Goal: Information Seeking & Learning: Learn about a topic

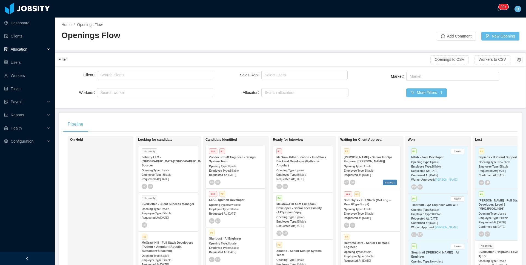
click at [387, 31] on div at bounding box center [363, 33] width 146 height 14
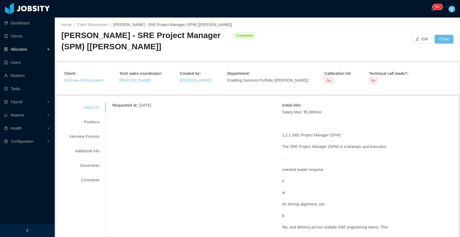
drag, startPoint x: 149, startPoint y: 46, endPoint x: 64, endPoint y: 34, distance: 86.2
click at [64, 34] on div "McGraw-Hill - SRE Project Manager (SPM) [Kristina Armendaris]" at bounding box center [146, 41] width 170 height 22
copy div "McGraw-Hill - SRE Project Manager (SPM) [Kristina Armendaris]"
click at [85, 119] on div "Positions" at bounding box center [84, 122] width 43 height 10
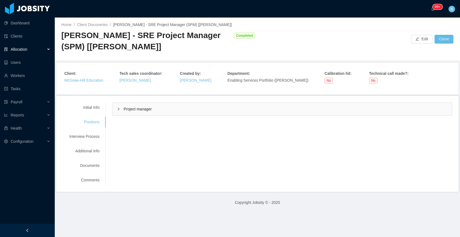
click at [136, 110] on span "Project manager" at bounding box center [137, 109] width 28 height 4
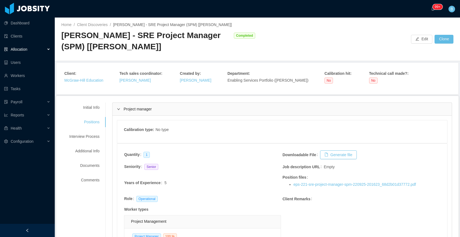
click at [149, 109] on span "Project manager" at bounding box center [137, 109] width 28 height 4
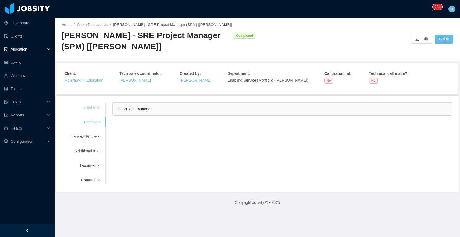
click at [89, 106] on div "Initial Info" at bounding box center [84, 107] width 43 height 10
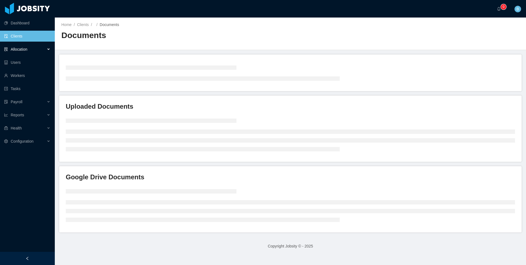
click at [30, 49] on div "Allocation" at bounding box center [27, 49] width 55 height 11
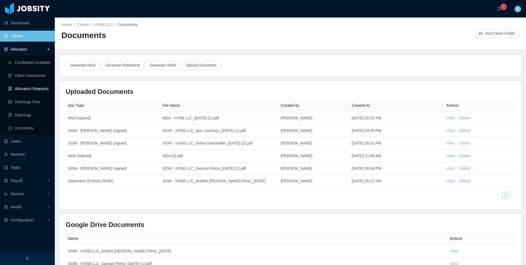
click at [22, 88] on link "Allocation Requests" at bounding box center [29, 88] width 42 height 11
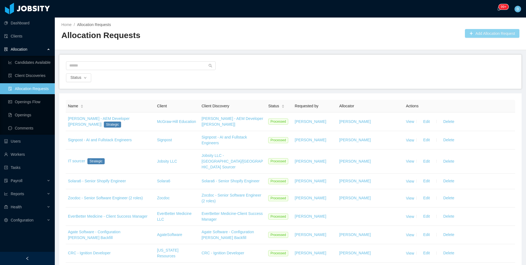
click at [473, 31] on button "Add Allocation Request" at bounding box center [492, 33] width 54 height 9
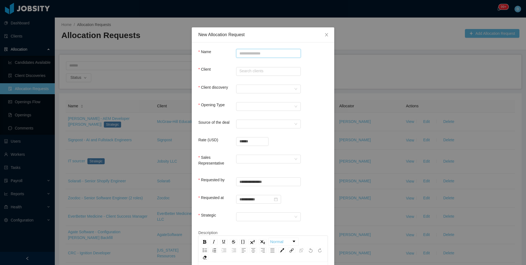
paste input "**********"
type input "**********"
click at [242, 77] on div "Client Search clients" at bounding box center [262, 72] width 129 height 11
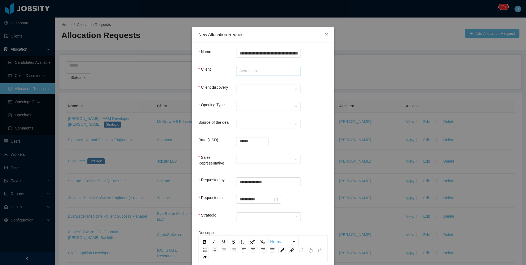
click at [244, 74] on input "text" at bounding box center [268, 71] width 65 height 9
click at [250, 82] on li "McGraw-Hill Education" at bounding box center [266, 81] width 65 height 9
type input "**********"
click at [251, 85] on div at bounding box center [266, 89] width 54 height 8
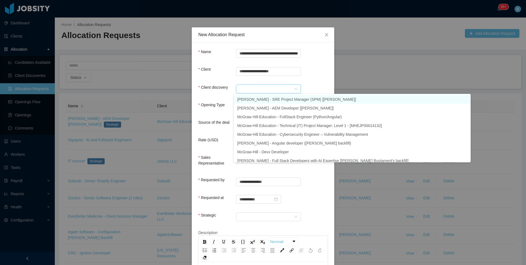
click at [289, 98] on li "McGraw-Hill - SRE Project Manager (SPM) [Kristina Armendaris]" at bounding box center [352, 99] width 236 height 9
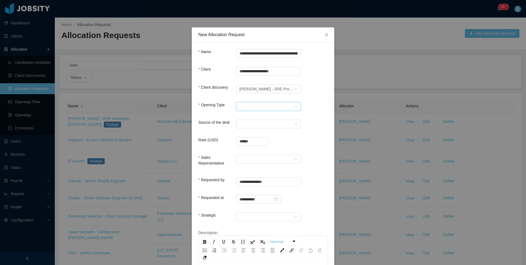
click at [254, 106] on div "Select Opening Type" at bounding box center [266, 106] width 54 height 8
click at [250, 125] on li "Upsale" at bounding box center [266, 125] width 65 height 9
click at [250, 125] on div "Select a Source" at bounding box center [266, 124] width 54 height 8
click at [245, 134] on li "CSM" at bounding box center [266, 134] width 65 height 9
click at [249, 142] on input "******" at bounding box center [252, 141] width 32 height 8
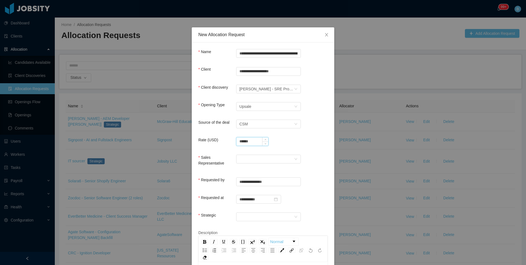
drag, startPoint x: 249, startPoint y: 142, endPoint x: 246, endPoint y: 144, distance: 3.1
click at [249, 142] on input "******" at bounding box center [252, 141] width 32 height 8
type input "**********"
click at [237, 164] on div "Sales Representative" at bounding box center [262, 163] width 129 height 16
click at [241, 160] on div at bounding box center [266, 159] width 54 height 8
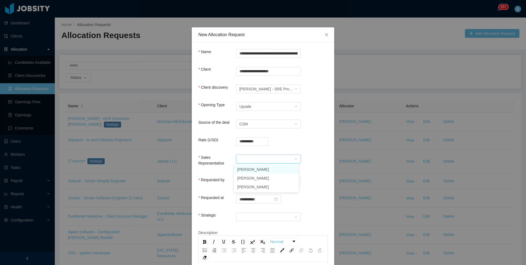
click at [241, 169] on li "Yurguen Senger" at bounding box center [266, 169] width 65 height 9
drag, startPoint x: 245, startPoint y: 218, endPoint x: 244, endPoint y: 221, distance: 3.6
click at [245, 218] on div at bounding box center [266, 217] width 54 height 8
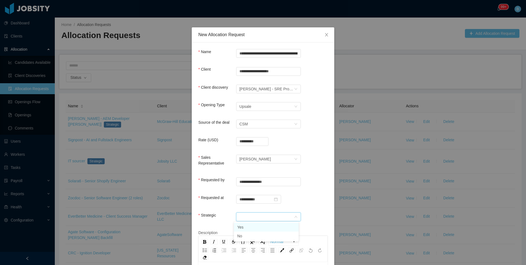
click at [247, 225] on li "Yes" at bounding box center [266, 227] width 65 height 9
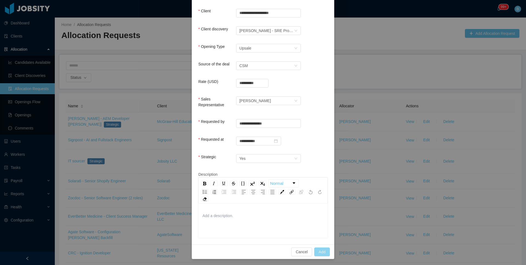
click at [316, 249] on button "Add" at bounding box center [322, 251] width 16 height 9
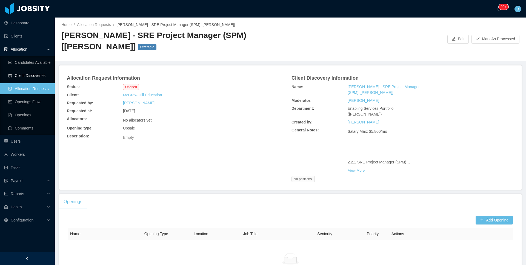
drag, startPoint x: 29, startPoint y: 77, endPoint x: 35, endPoint y: 77, distance: 5.7
click at [30, 77] on link "Client Discoveries" at bounding box center [29, 75] width 42 height 11
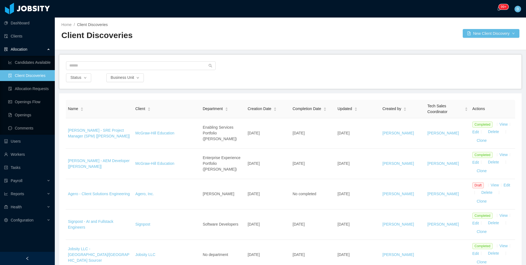
click at [514, 53] on main "Home / Client Discoveries / Client Discoveries New Client Discovery Status Busi…" at bounding box center [290, 141] width 471 height 247
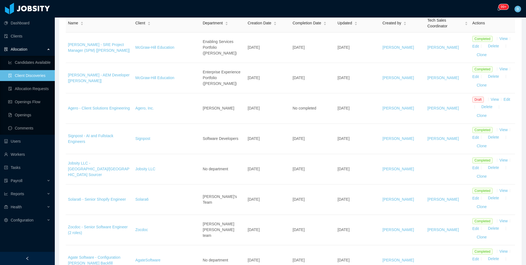
scroll to position [91, 0]
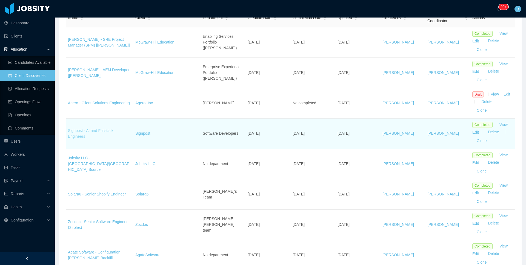
click at [106, 132] on link "Signpost - AI and Fullstack Engineers" at bounding box center [90, 133] width 45 height 10
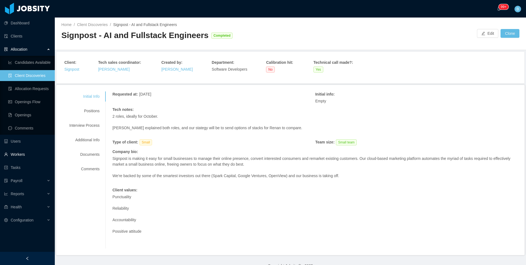
click at [14, 153] on link "Workers" at bounding box center [27, 154] width 46 height 11
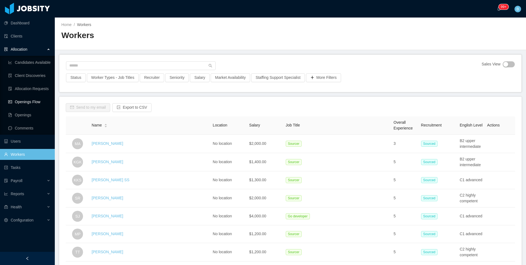
click at [24, 100] on link "Openings Flow" at bounding box center [29, 101] width 42 height 11
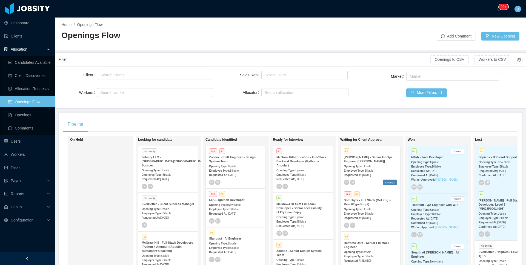
click at [162, 76] on div "Search clients" at bounding box center [153, 74] width 107 height 5
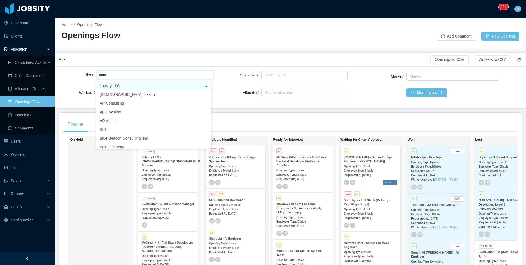
type input "*****"
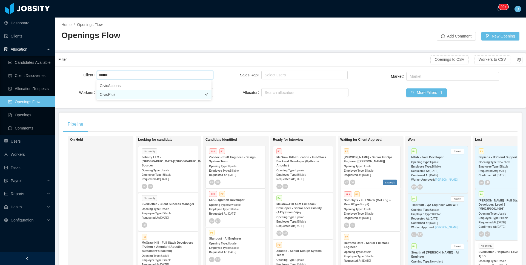
click at [103, 97] on li "CivicPlus" at bounding box center [153, 94] width 115 height 9
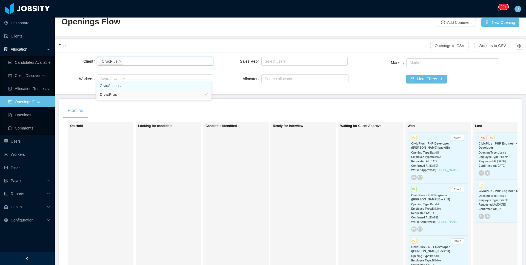
scroll to position [0, 34]
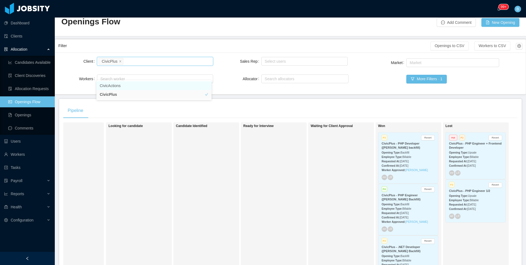
click at [421, 157] on div "Employee Type: Billable" at bounding box center [407, 157] width 53 height 6
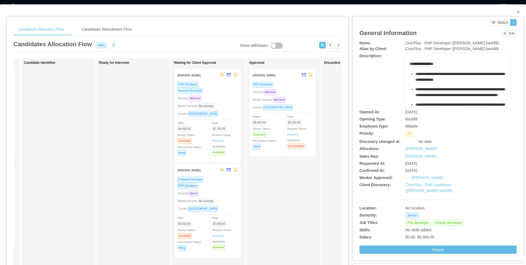
scroll to position [0, 74]
click at [294, 96] on div "PHP Developer Seniority: Mid level Market Seniority: Mid level Country: Brazil …" at bounding box center [280, 117] width 60 height 72
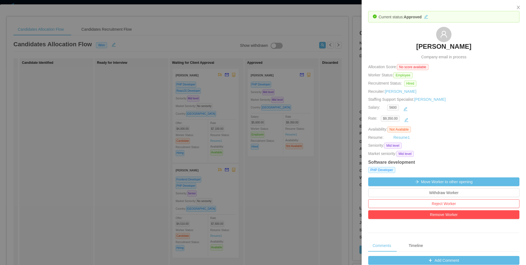
drag, startPoint x: 134, startPoint y: 82, endPoint x: 182, endPoint y: 69, distance: 49.9
click at [134, 82] on div at bounding box center [263, 132] width 526 height 265
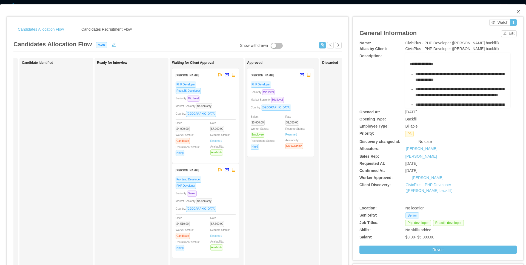
click at [514, 15] on span "Close" at bounding box center [517, 11] width 15 height 15
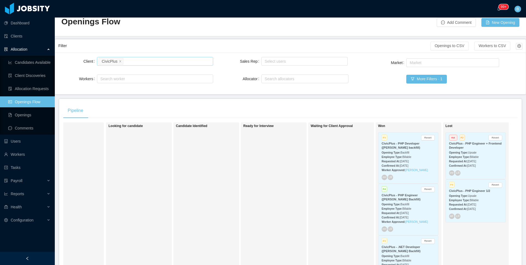
click at [147, 58] on div "Search clients CivicPlus" at bounding box center [154, 61] width 111 height 8
type input "*****"
click at [129, 71] on li "Tibersoft" at bounding box center [153, 72] width 115 height 9
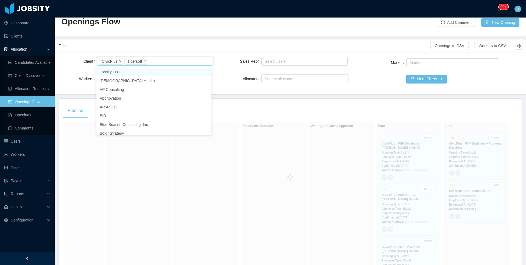
click at [119, 61] on icon "icon: close" at bounding box center [120, 61] width 3 height 3
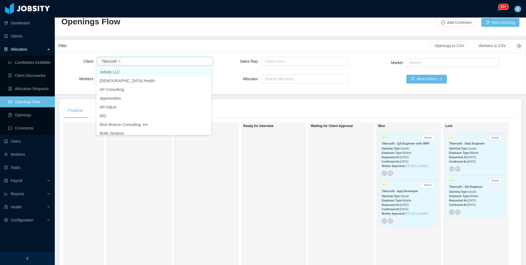
click at [240, 33] on div "Home / Openings Flow / Openings Flow Add Comment New Opening" at bounding box center [290, 20] width 471 height 33
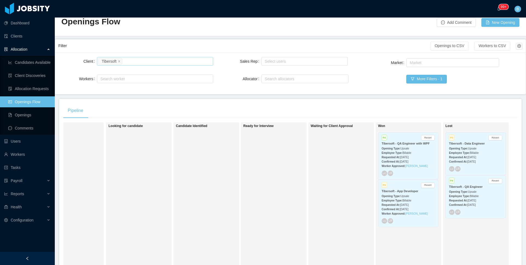
click at [424, 153] on div "Employee Type: Billable" at bounding box center [407, 153] width 53 height 6
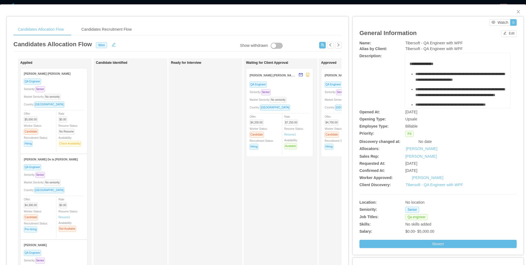
drag, startPoint x: 453, startPoint y: 177, endPoint x: 399, endPoint y: 177, distance: 54.5
click at [399, 177] on div "Worker Approved: Giovanny De leon" at bounding box center [437, 178] width 157 height 6
copy div "Giovanny De leon"
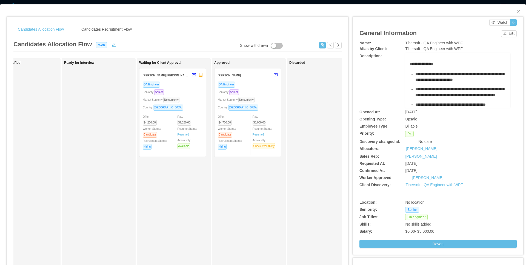
scroll to position [0, 108]
drag, startPoint x: 517, startPoint y: 11, endPoint x: 500, endPoint y: 15, distance: 16.9
click at [517, 11] on span "Close" at bounding box center [517, 11] width 15 height 15
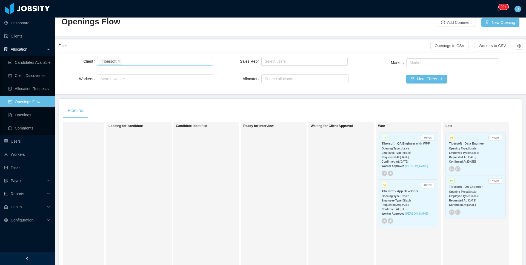
click at [155, 62] on div "Search clients Tibersoft" at bounding box center [154, 61] width 111 height 8
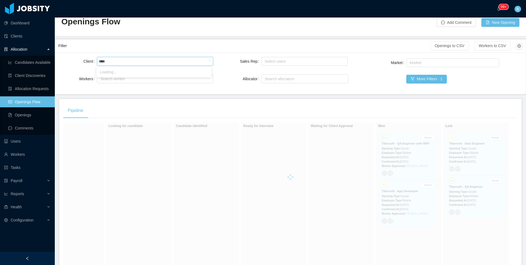
type input "*****"
click at [110, 69] on li "Evite" at bounding box center [153, 72] width 115 height 9
click at [377, 96] on main "Home / Openings Flow / Openings Flow Add Comment New Opening Filter Openings to…" at bounding box center [290, 127] width 471 height 247
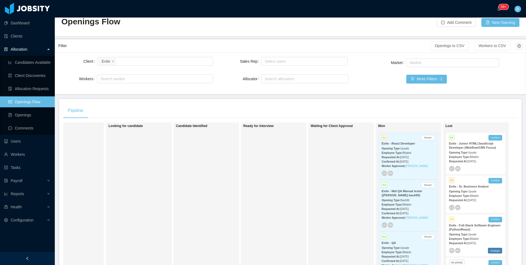
click at [426, 154] on div "Requested At: Jul 21st, 2025" at bounding box center [407, 157] width 53 height 6
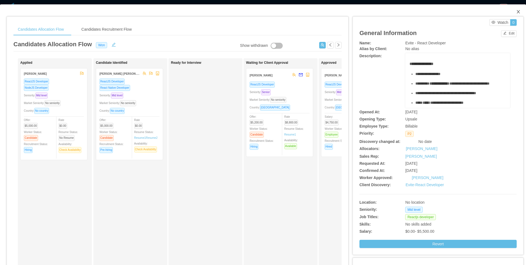
click at [516, 12] on icon "icon: close" at bounding box center [517, 11] width 3 height 3
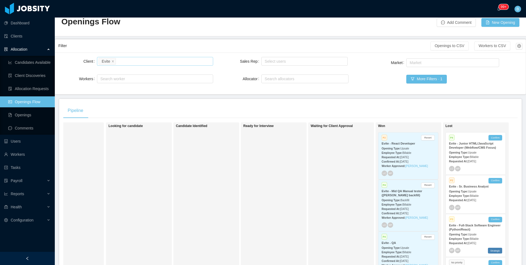
click at [141, 61] on div "Search clients Evite" at bounding box center [154, 61] width 111 height 8
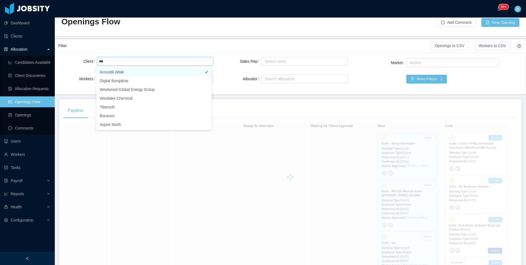
type input "****"
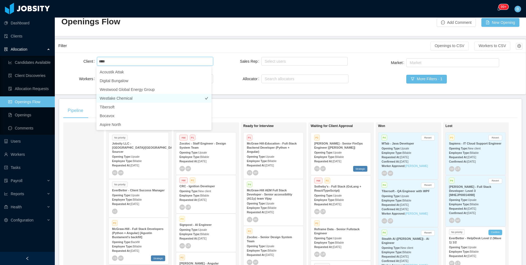
click at [126, 98] on li "Westlake Chemical" at bounding box center [153, 98] width 115 height 9
click at [284, 108] on div "Pipeline" at bounding box center [290, 110] width 454 height 15
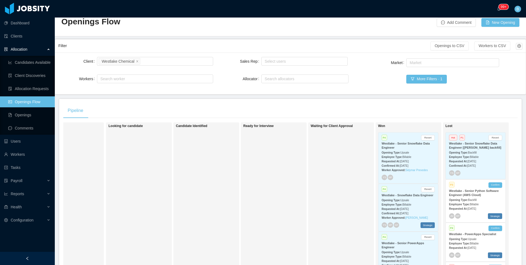
click at [426, 157] on div "Employee Type: Billable" at bounding box center [407, 157] width 53 height 6
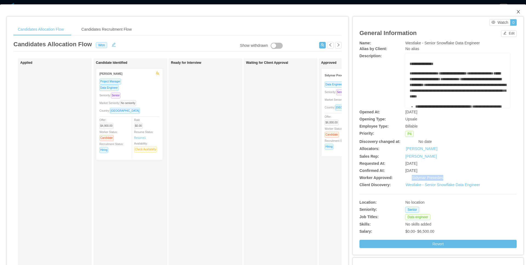
click at [512, 9] on span "Close" at bounding box center [517, 11] width 15 height 15
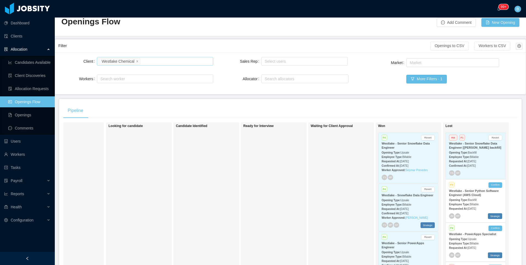
click at [160, 62] on div "Search clients Westlake Chemical" at bounding box center [154, 61] width 111 height 8
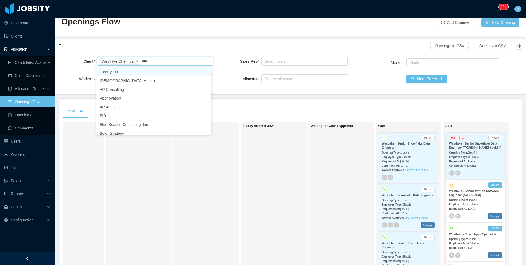
type input "*****"
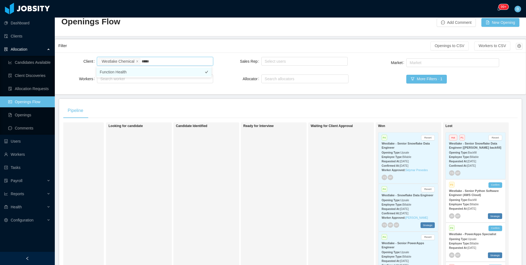
click at [153, 72] on li "Function Health" at bounding box center [153, 72] width 115 height 9
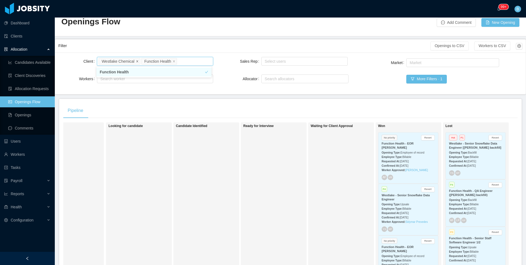
click at [137, 62] on icon "icon: close" at bounding box center [137, 61] width 2 height 2
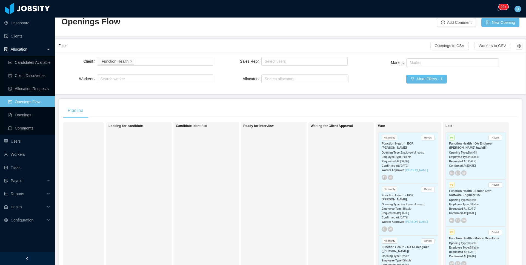
click at [377, 105] on div "Pipeline" at bounding box center [290, 110] width 454 height 15
click at [419, 227] on div "AF VR" at bounding box center [407, 228] width 53 height 5
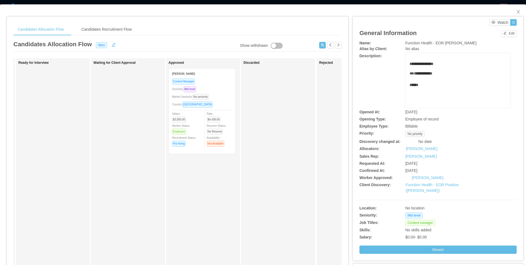
scroll to position [0, 155]
click at [218, 81] on div "Content Manager" at bounding box center [200, 81] width 60 height 6
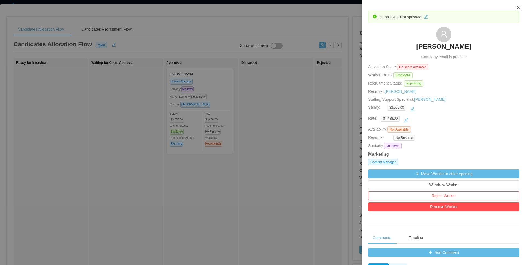
click at [520, 7] on button "Close" at bounding box center [517, 7] width 15 height 15
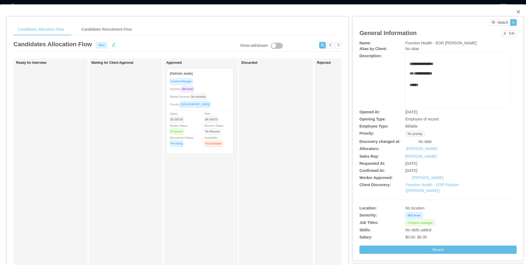
click at [518, 11] on span "Close" at bounding box center [517, 11] width 15 height 15
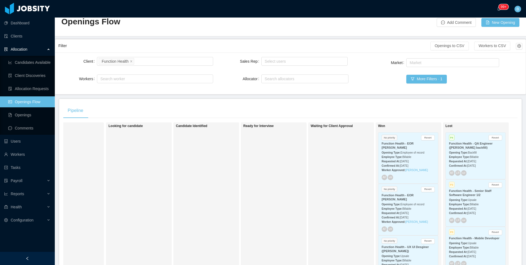
click at [418, 179] on div "AF VR" at bounding box center [407, 177] width 53 height 5
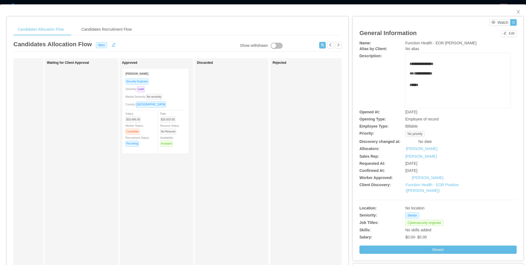
scroll to position [0, 200]
click at [177, 75] on div "Adrian Pedrazzoli" at bounding box center [155, 73] width 60 height 10
click at [172, 81] on div "Security Engineer" at bounding box center [155, 81] width 60 height 6
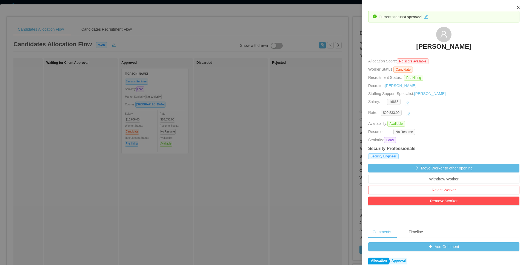
click at [518, 7] on icon "icon: close" at bounding box center [517, 7] width 3 height 3
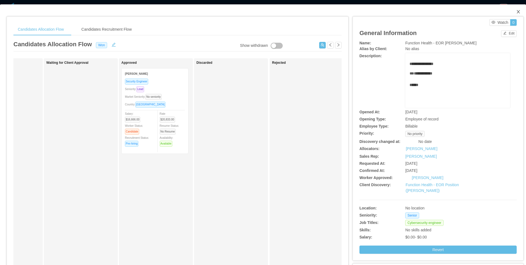
click at [513, 9] on span "Close" at bounding box center [517, 11] width 15 height 15
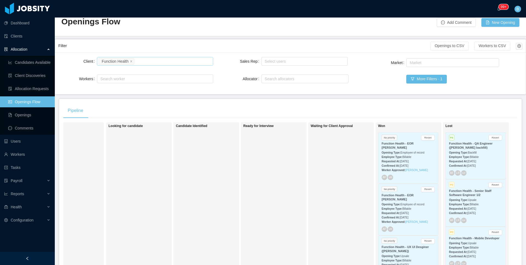
click at [162, 65] on div "Search clients Function Health" at bounding box center [154, 61] width 111 height 8
type input "****"
click at [126, 67] on ul "Kenect" at bounding box center [153, 72] width 115 height 11
click at [126, 71] on li "Kenect" at bounding box center [153, 72] width 115 height 9
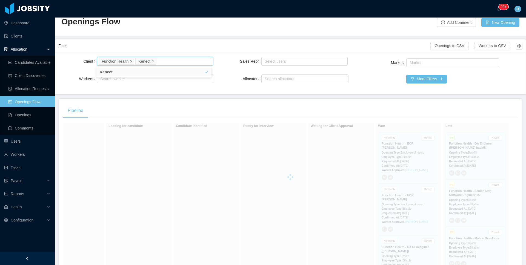
click at [132, 60] on icon "icon: close" at bounding box center [131, 61] width 3 height 3
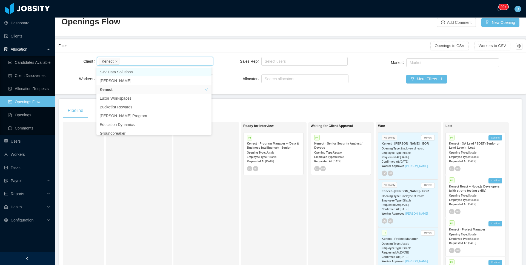
click at [298, 114] on div "Pipeline" at bounding box center [290, 110] width 454 height 15
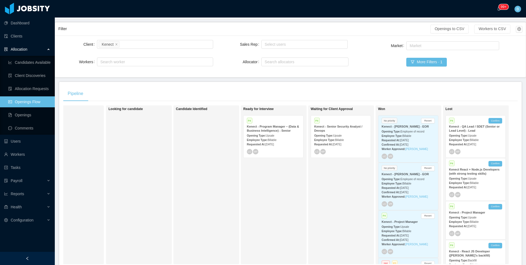
scroll to position [39, 0]
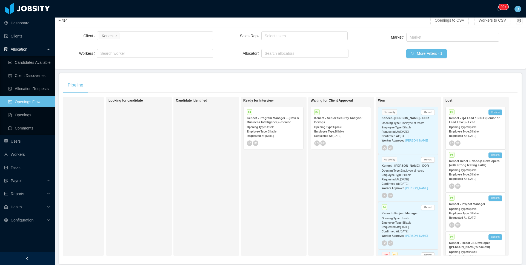
click at [424, 148] on div "LC VR" at bounding box center [407, 147] width 53 height 5
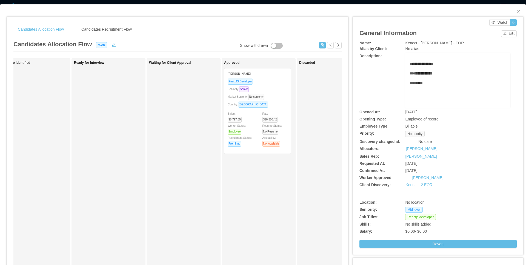
scroll to position [0, 98]
click at [276, 91] on div "Seniority: Senior" at bounding box center [256, 89] width 60 height 6
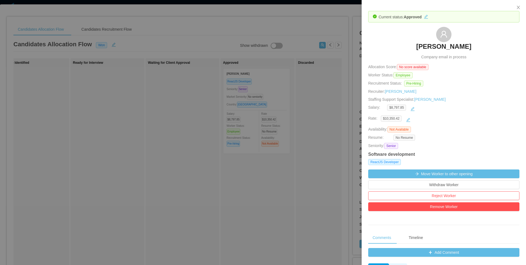
click at [315, 122] on div at bounding box center [263, 132] width 526 height 265
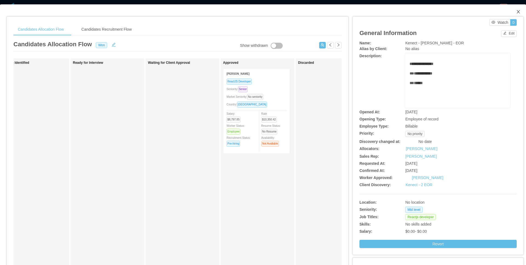
click at [516, 10] on icon "icon: close" at bounding box center [518, 12] width 4 height 4
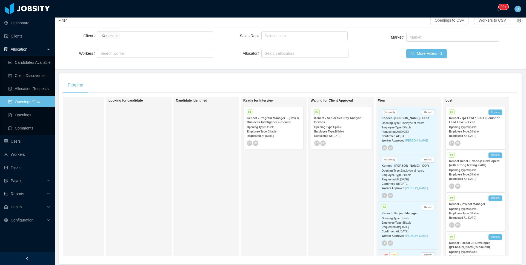
click at [424, 178] on div "Requested At: Sep 15th, 2025" at bounding box center [407, 179] width 53 height 6
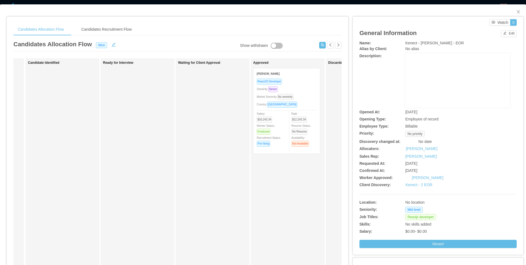
scroll to position [0, 88]
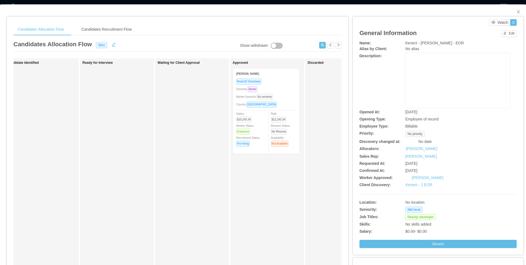
click at [290, 96] on div "Market Seniority: No seniority" at bounding box center [266, 97] width 60 height 6
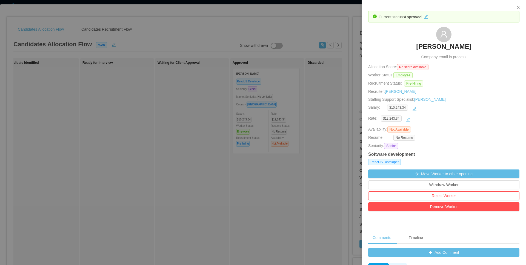
click at [310, 15] on div at bounding box center [263, 132] width 526 height 265
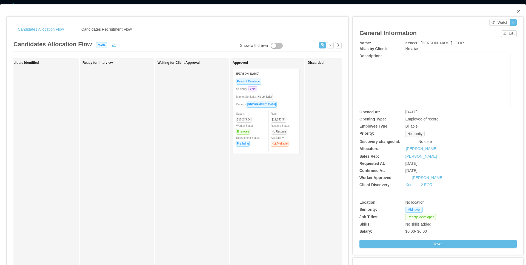
click at [513, 9] on span "Close" at bounding box center [517, 11] width 15 height 15
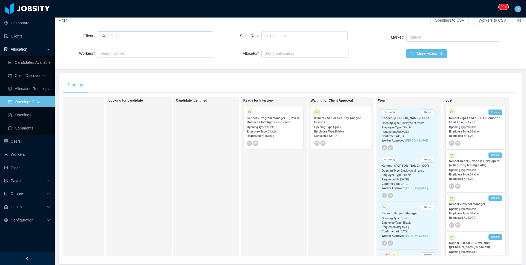
click at [142, 35] on div "Search clients Kenect" at bounding box center [154, 36] width 111 height 8
type input "*******"
click at [140, 50] on li "Function Health" at bounding box center [153, 46] width 115 height 9
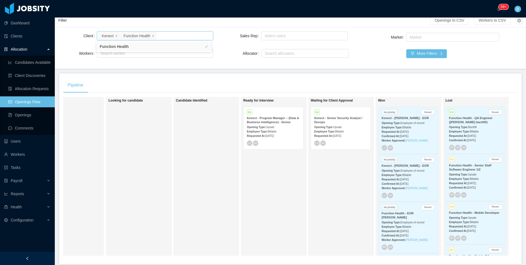
drag, startPoint x: 117, startPoint y: 36, endPoint x: 124, endPoint y: 94, distance: 58.4
click at [117, 36] on icon "icon: close" at bounding box center [116, 35] width 3 height 3
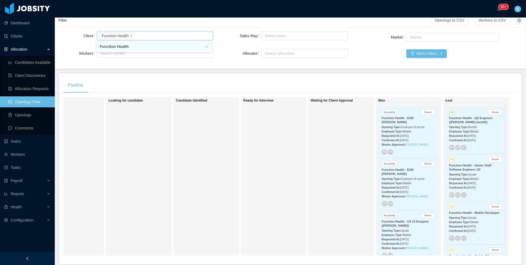
click at [420, 124] on div "Function Health - EOR Adrian Pedrazzoli" at bounding box center [407, 120] width 53 height 8
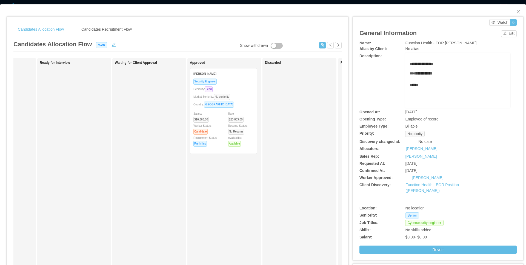
scroll to position [0, 143]
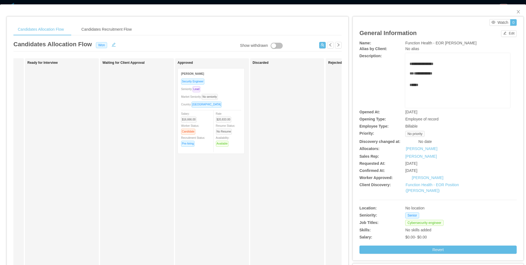
click at [230, 80] on div "Security Engineer" at bounding box center [211, 81] width 60 height 6
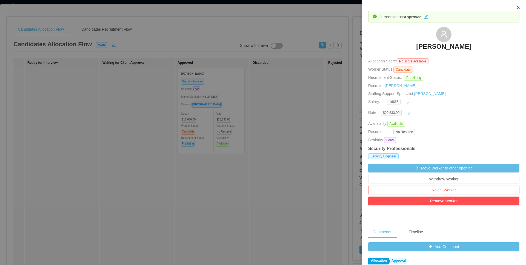
click at [518, 6] on icon "icon: close" at bounding box center [518, 7] width 4 height 4
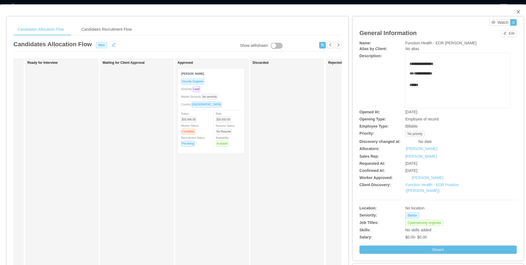
click at [516, 14] on icon "icon: close" at bounding box center [518, 12] width 4 height 4
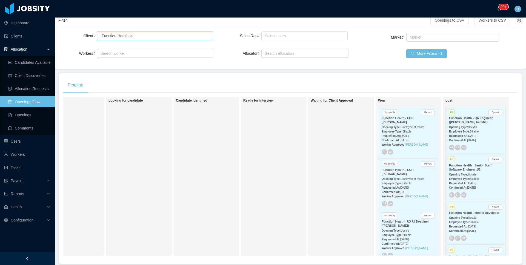
click at [160, 35] on div "Search clients Function Health" at bounding box center [154, 36] width 111 height 8
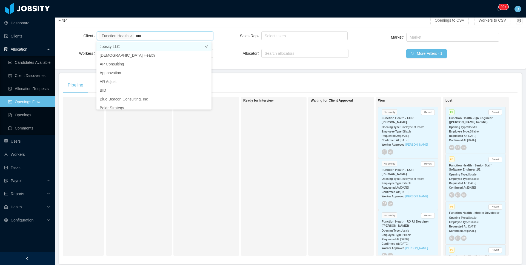
type input "****"
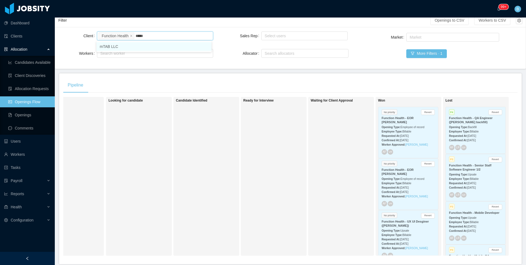
click at [131, 47] on li "mTAB LLC" at bounding box center [153, 46] width 115 height 9
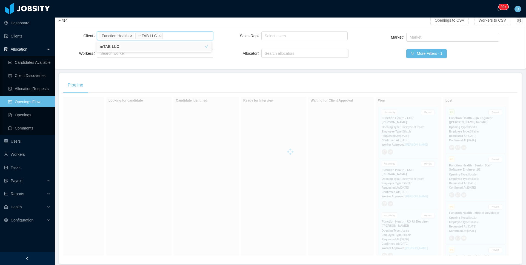
click at [131, 35] on icon "icon: close" at bounding box center [131, 35] width 3 height 3
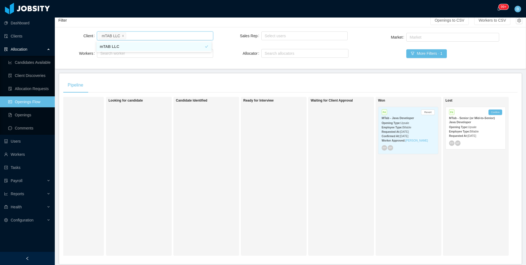
click at [418, 127] on div "Employee Type: Billable" at bounding box center [407, 127] width 53 height 6
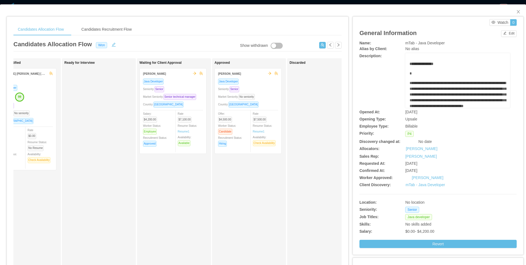
scroll to position [0, 107]
click at [266, 95] on div "Market Seniority: No seniority" at bounding box center [247, 97] width 60 height 6
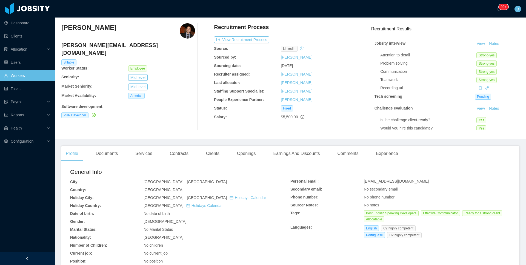
scroll to position [31, 0]
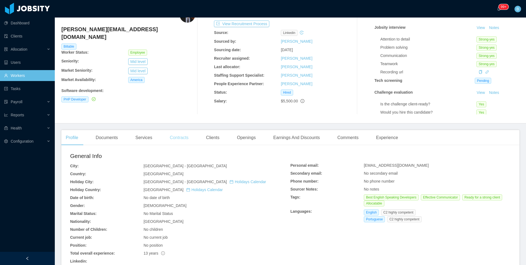
click at [184, 139] on div "Contracts" at bounding box center [178, 137] width 27 height 15
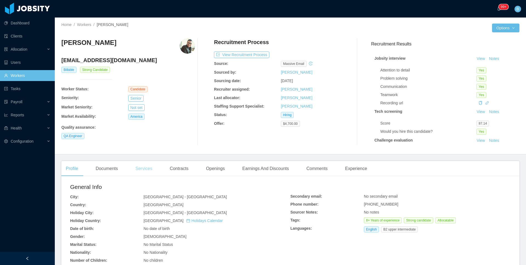
click at [148, 171] on div "Services" at bounding box center [143, 168] width 25 height 15
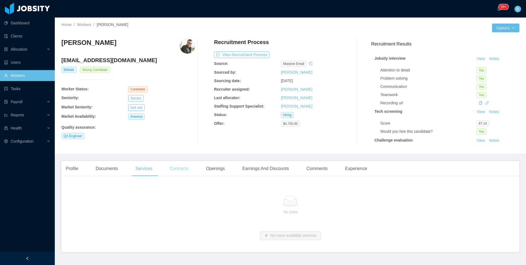
click at [184, 171] on div "Contracts" at bounding box center [178, 168] width 27 height 15
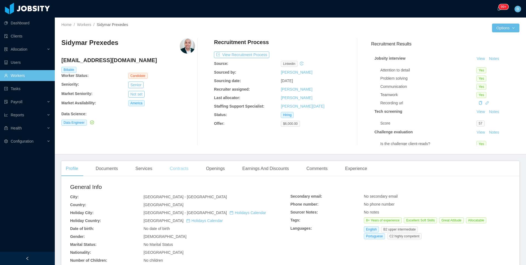
click at [185, 169] on div "Contracts" at bounding box center [178, 168] width 27 height 15
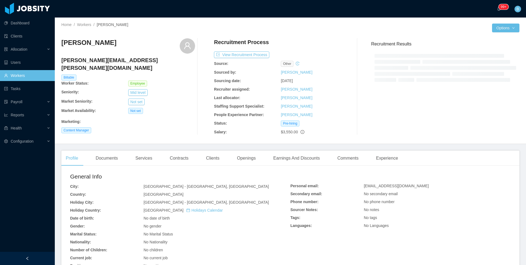
click at [215, 132] on b "Salary:" at bounding box center [220, 132] width 13 height 4
drag, startPoint x: 175, startPoint y: 159, endPoint x: 190, endPoint y: 161, distance: 15.8
click at [175, 159] on div "Contracts" at bounding box center [178, 158] width 27 height 15
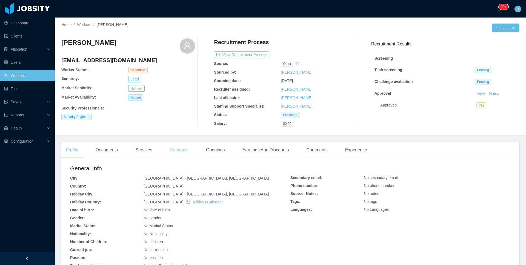
click at [176, 152] on div "Contracts" at bounding box center [178, 149] width 27 height 15
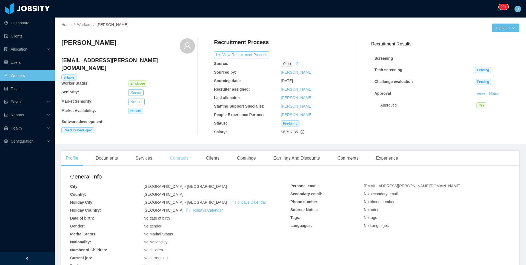
click at [189, 162] on div "Contracts" at bounding box center [178, 158] width 27 height 15
click at [179, 159] on div "Contracts" at bounding box center [178, 158] width 27 height 15
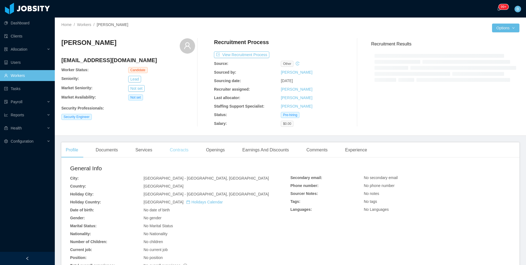
click at [182, 152] on div "Contracts" at bounding box center [178, 149] width 27 height 15
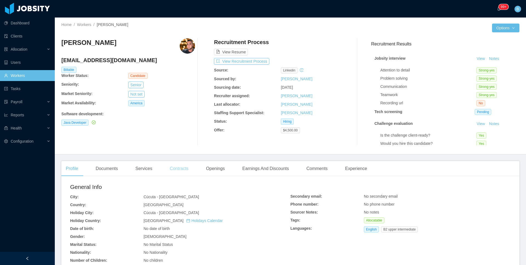
click at [175, 170] on div "Contracts" at bounding box center [178, 168] width 27 height 15
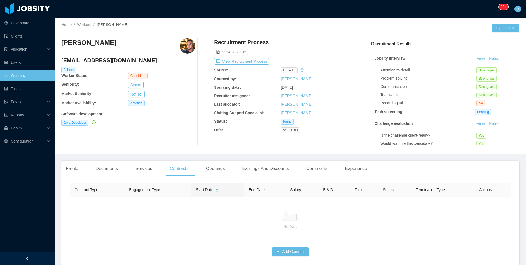
drag, startPoint x: 132, startPoint y: 41, endPoint x: 62, endPoint y: 42, distance: 70.1
click at [62, 42] on div "[PERSON_NAME]" at bounding box center [128, 45] width 134 height 15
copy h3 "[PERSON_NAME]"
